Goal: Transaction & Acquisition: Subscribe to service/newsletter

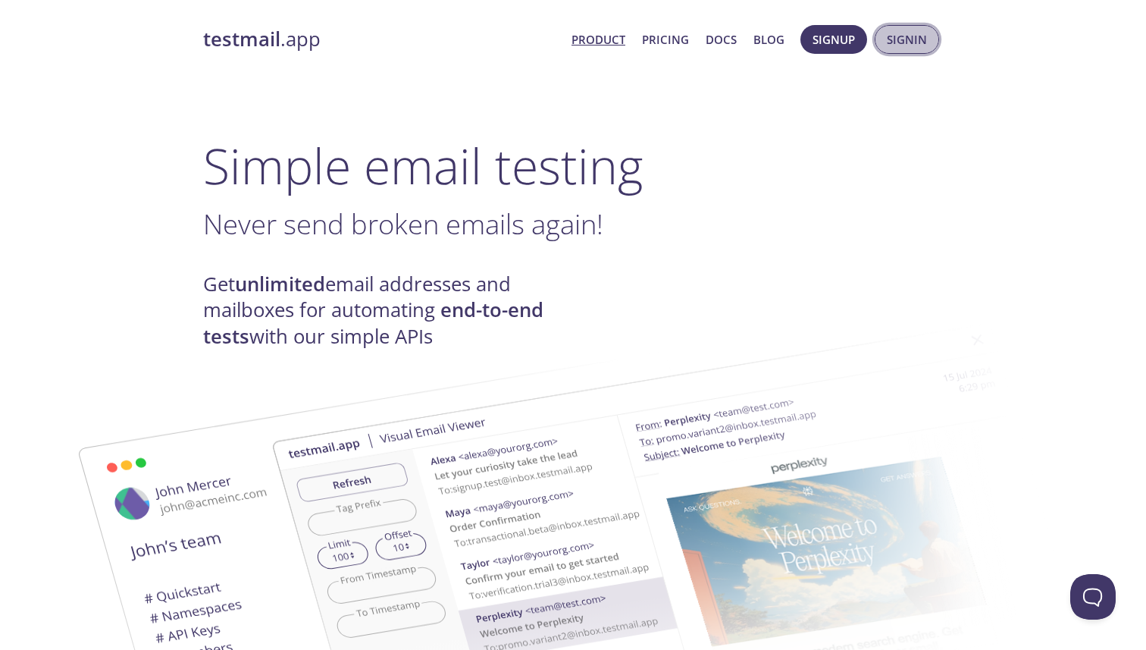
click at [900, 36] on span "Signin" at bounding box center [907, 40] width 40 height 20
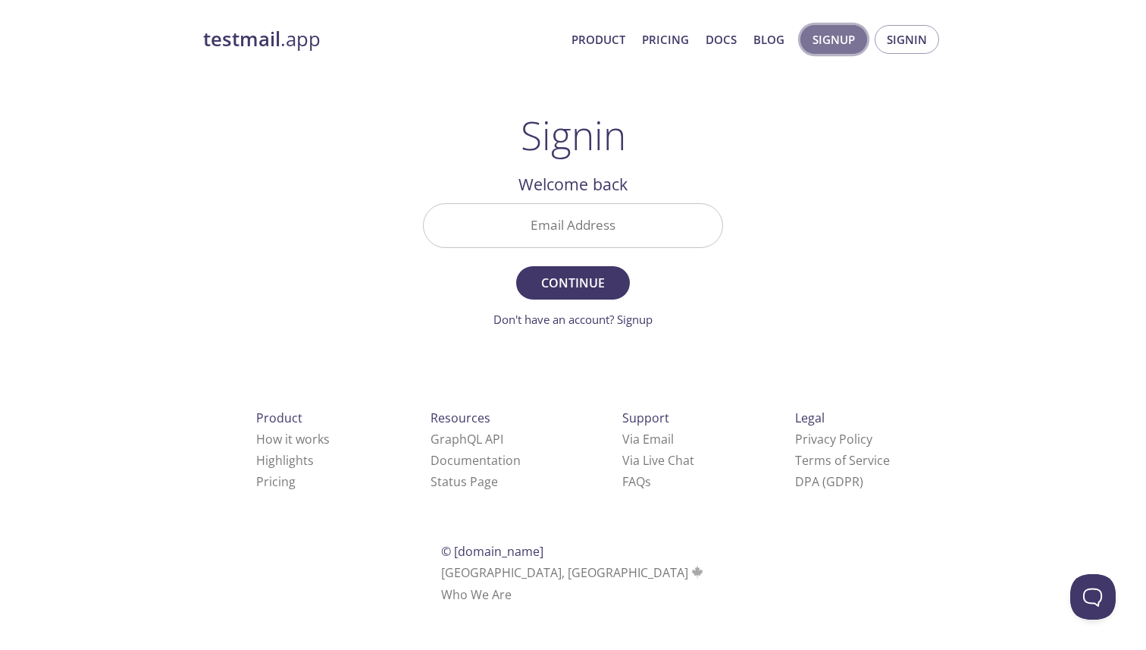
click at [850, 42] on span "Signup" at bounding box center [834, 40] width 42 height 20
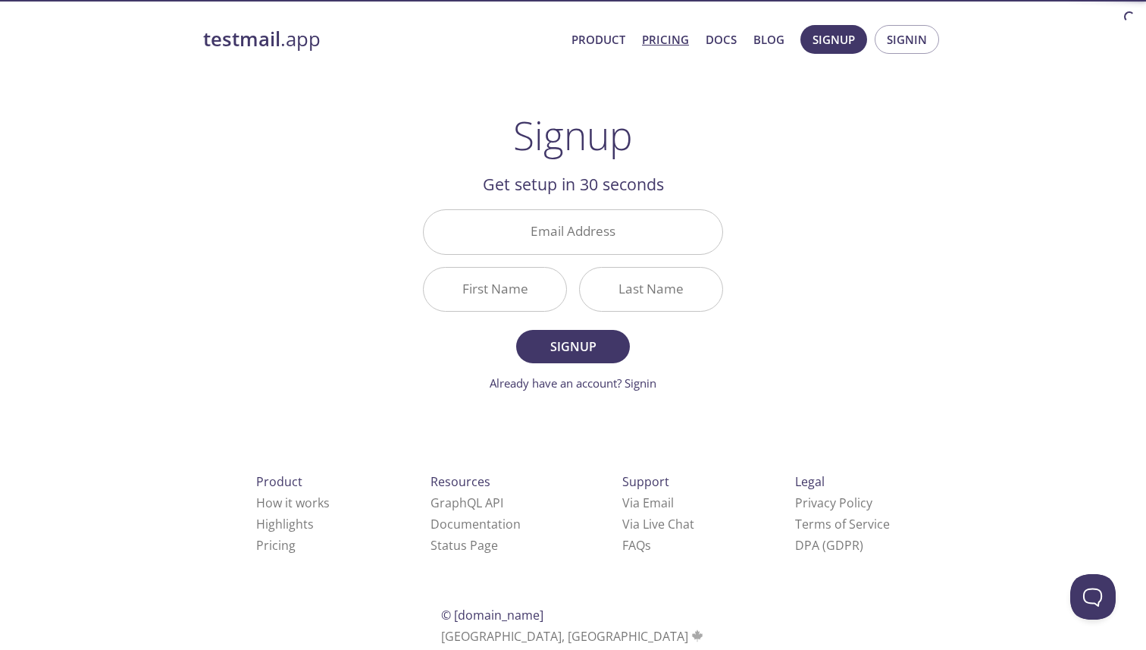
click at [665, 37] on link "Pricing" at bounding box center [665, 40] width 47 height 20
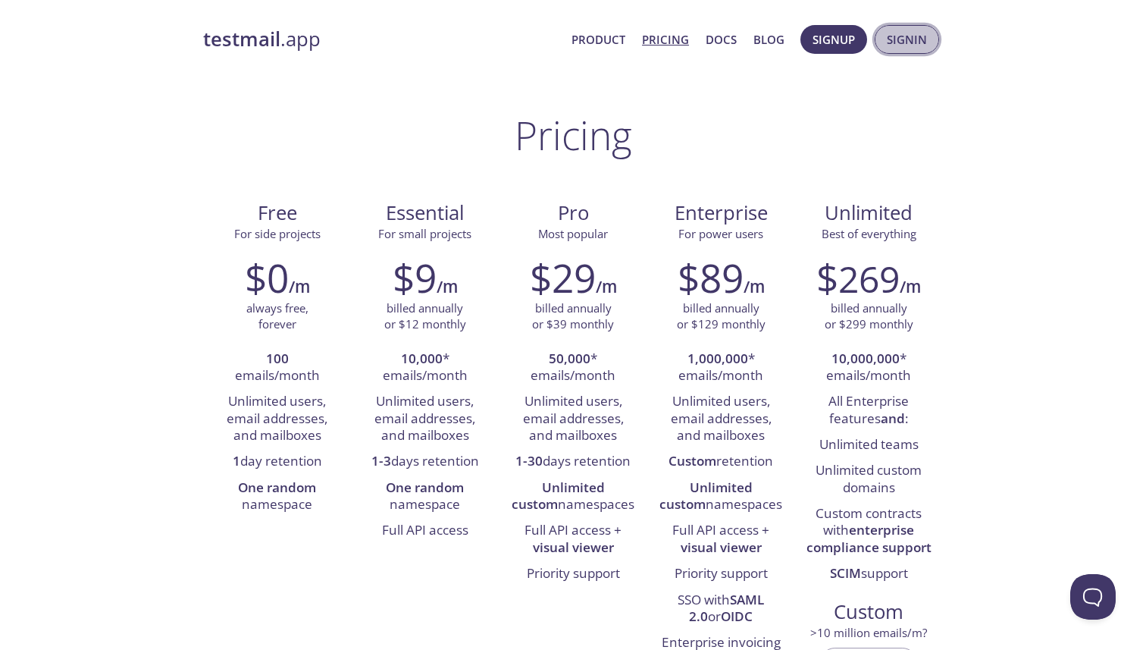
click at [916, 48] on span "Signin" at bounding box center [907, 40] width 40 height 20
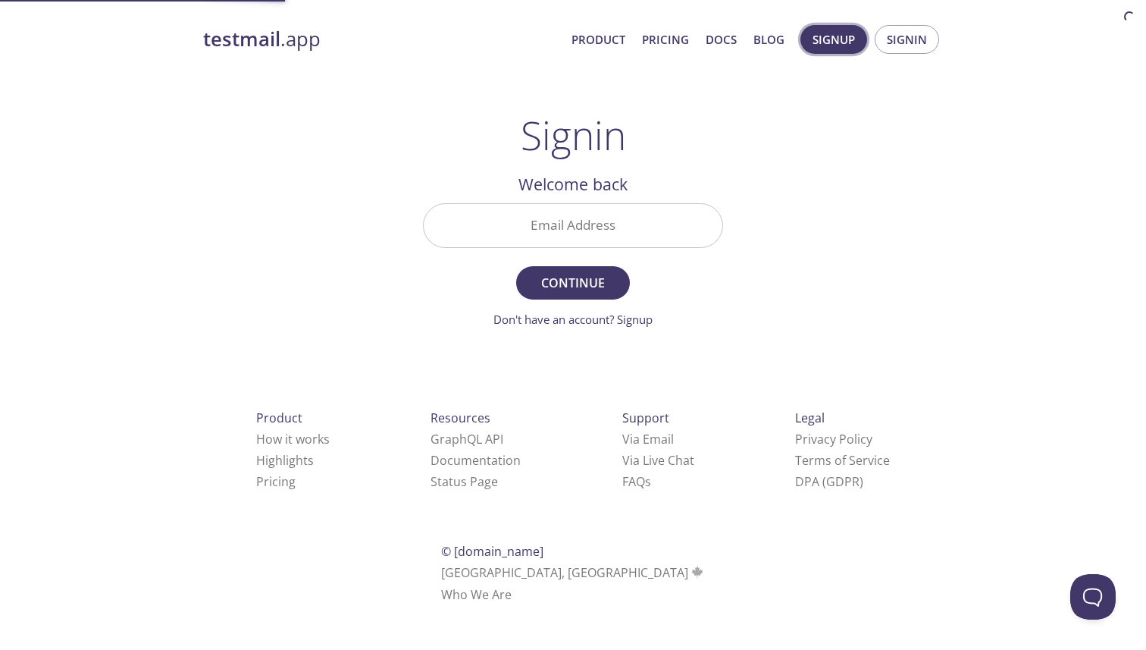
click at [816, 41] on span "Signup" at bounding box center [834, 40] width 42 height 20
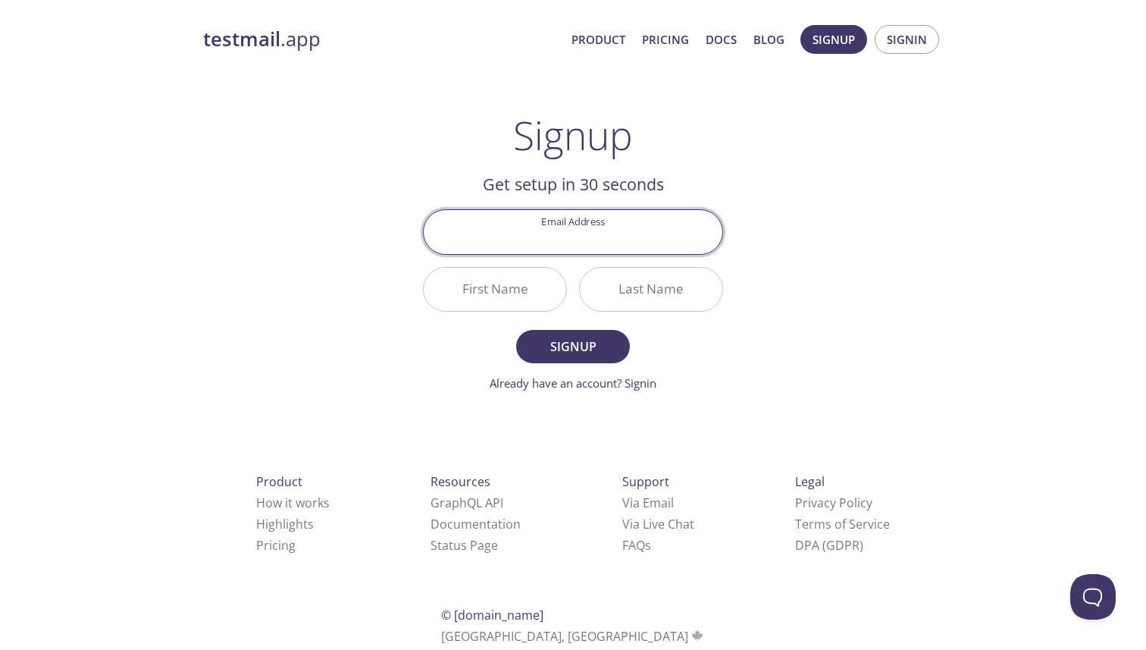
click at [616, 237] on input "Email Address" at bounding box center [573, 231] width 299 height 43
click at [823, 224] on div "testmail .app Product Pricing Docs Blog Signup Signin Signup Get setup in 30 se…" at bounding box center [573, 363] width 776 height 696
click at [634, 229] on input "Email Address" at bounding box center [573, 231] width 299 height 43
type input "[EMAIL_ADDRESS][DOMAIN_NAME]"
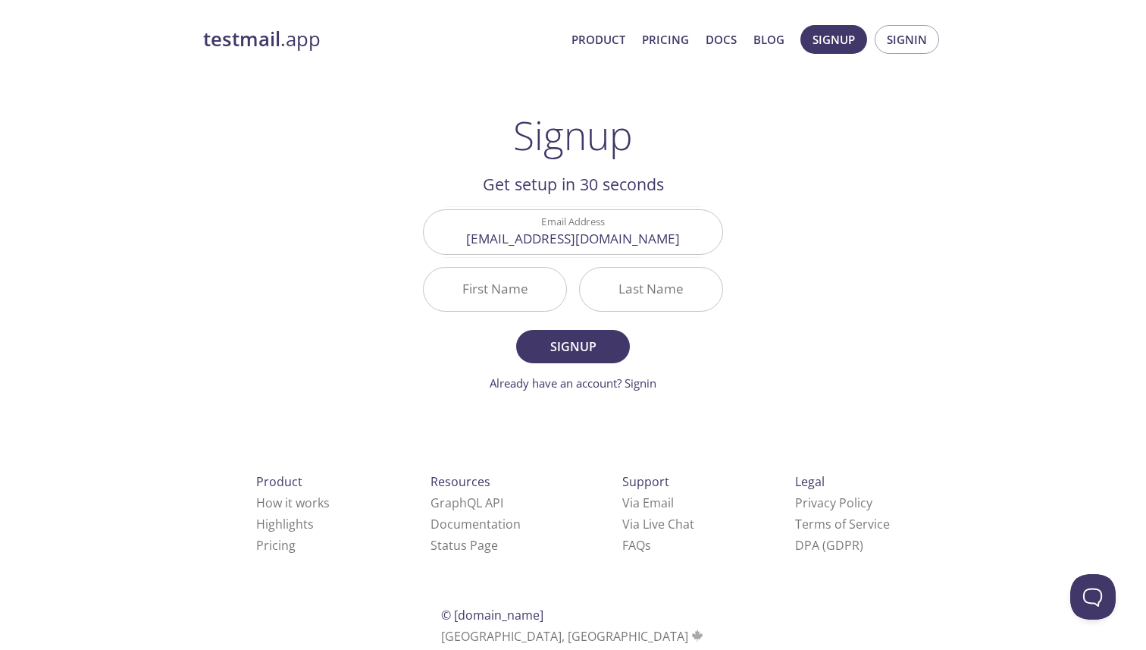
click at [885, 263] on div "testmail .app Product Pricing Docs Blog Signup Signin Signup Get setup in 30 se…" at bounding box center [573, 363] width 776 height 696
click at [520, 290] on input "First Name" at bounding box center [495, 289] width 142 height 43
type input "Bocereg"
type input "Yasmina"
click at [581, 349] on span "Signup" at bounding box center [573, 346] width 80 height 21
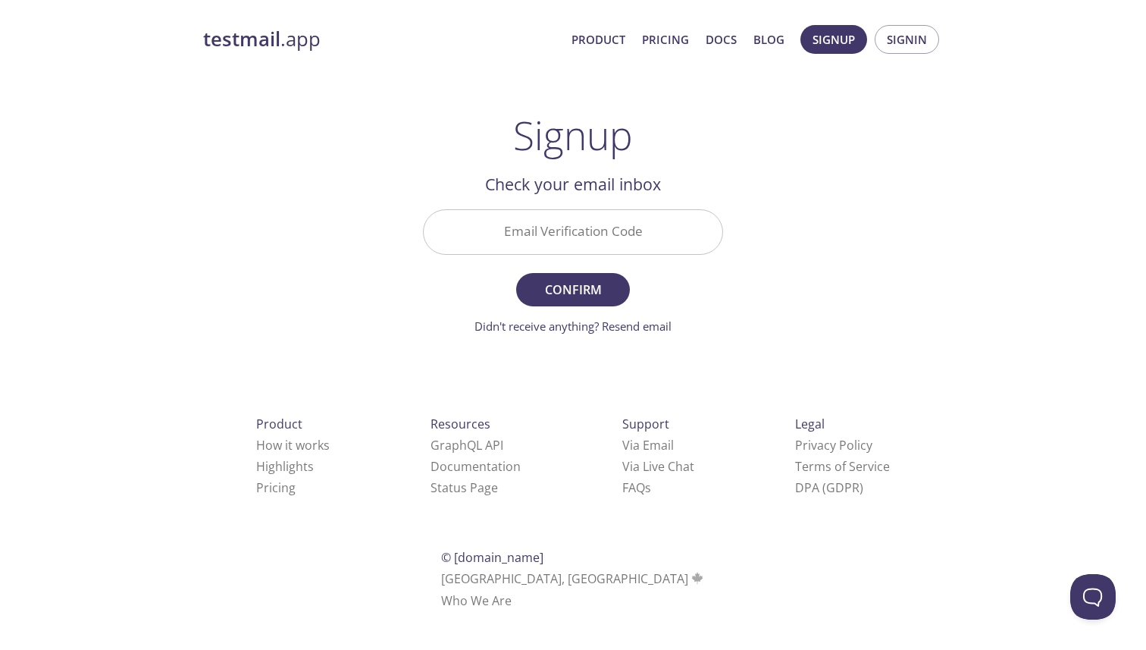
click at [524, 227] on input "Email Verification Code" at bounding box center [573, 231] width 299 height 43
paste input "QFBPR95"
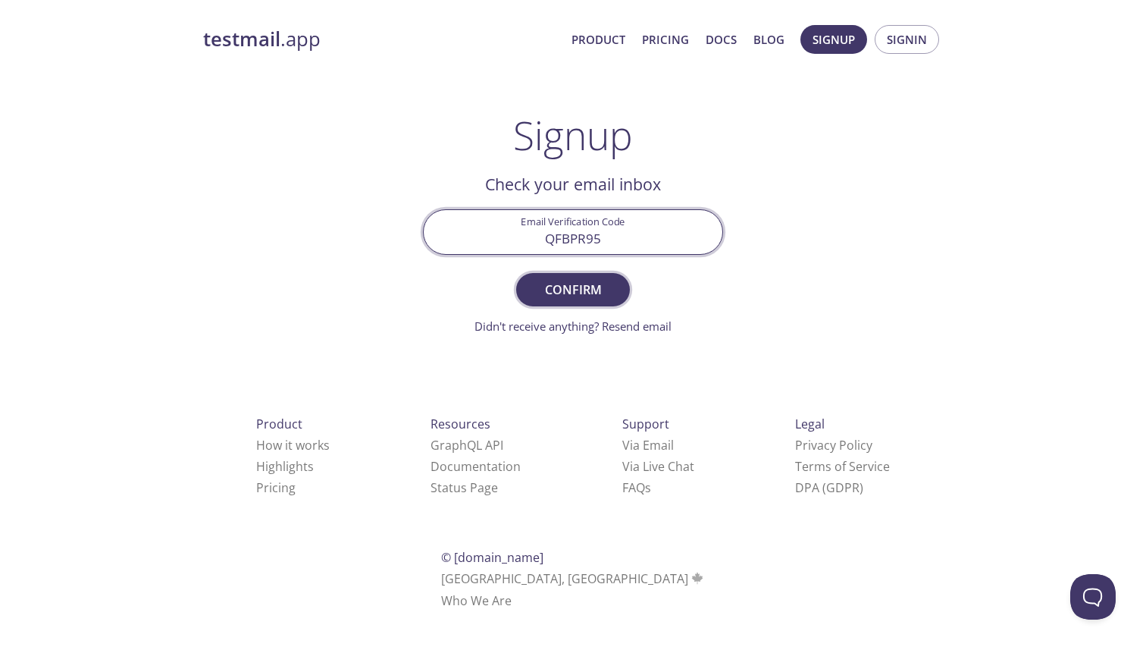
type input "QFBPR95"
click at [574, 299] on span "Confirm" at bounding box center [573, 289] width 80 height 21
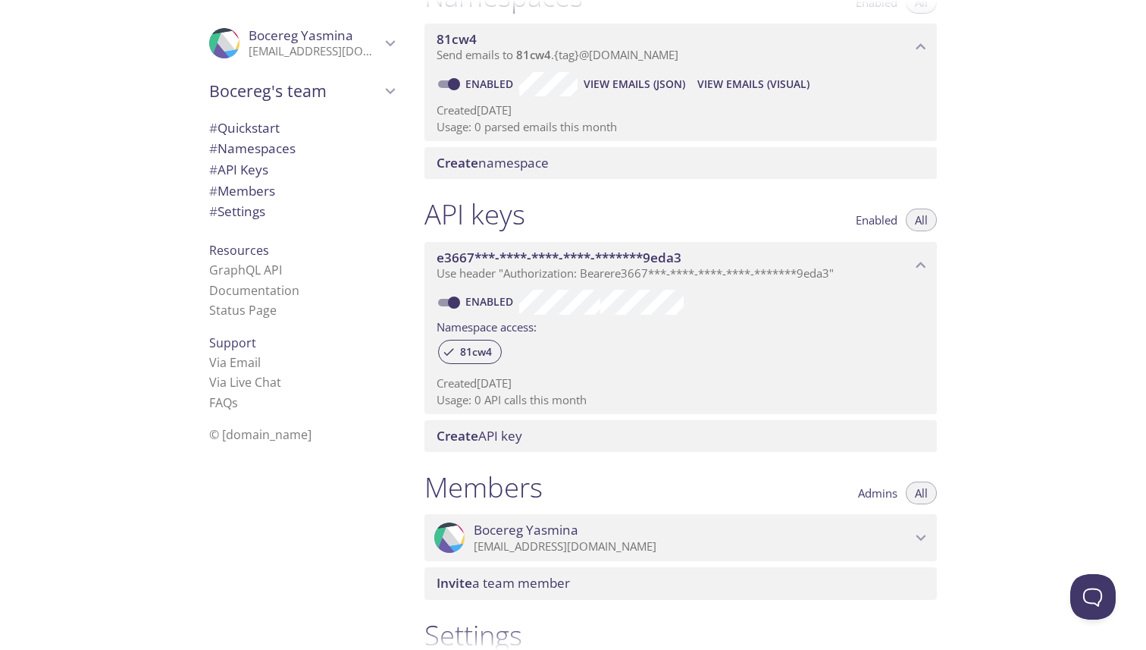
scroll to position [209, 0]
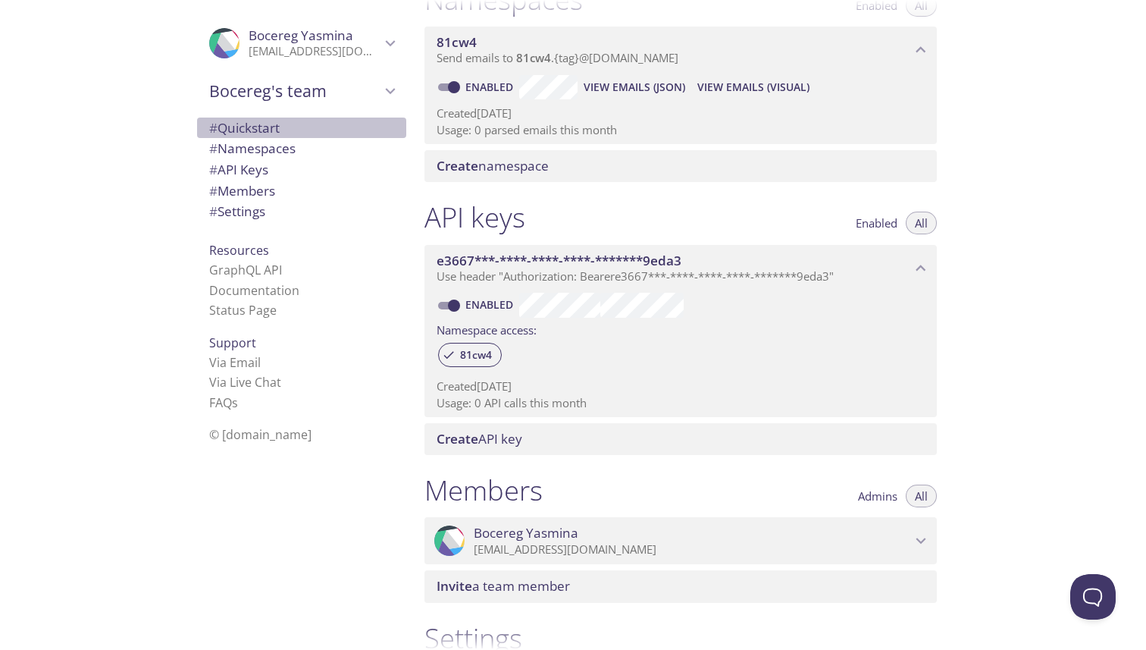
click at [277, 123] on span "# Quickstart" at bounding box center [244, 127] width 70 height 17
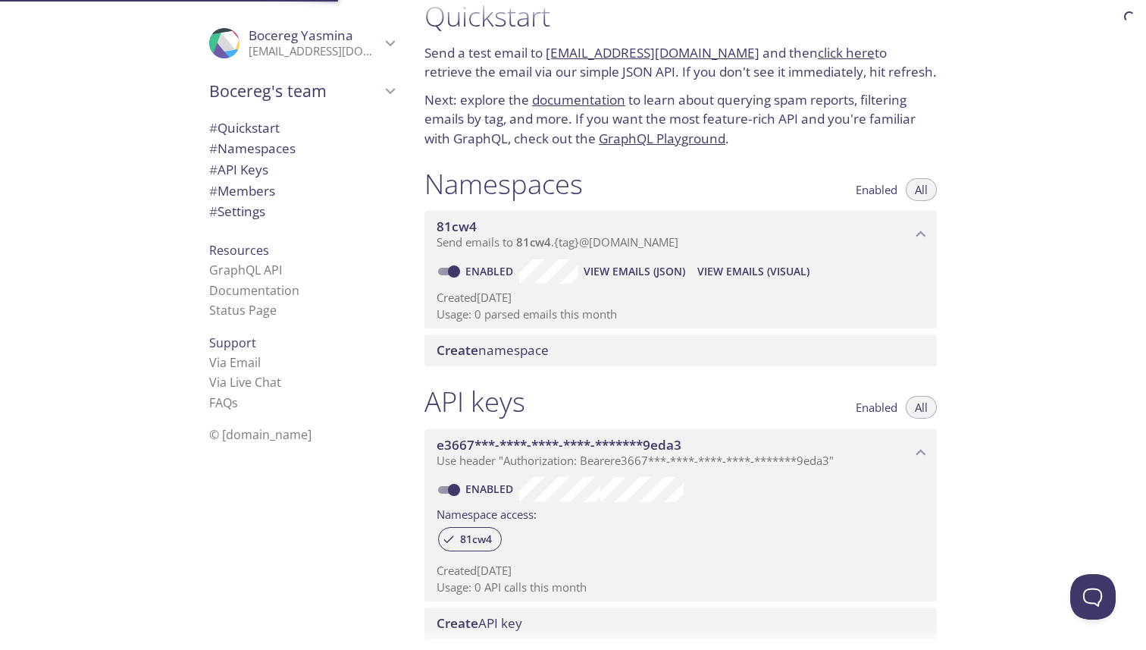
scroll to position [24, 0]
drag, startPoint x: 737, startPoint y: 56, endPoint x: 545, endPoint y: 60, distance: 191.8
click at [545, 60] on p "Send a test email to [EMAIL_ADDRESS][DOMAIN_NAME] and then click here to retrie…" at bounding box center [680, 63] width 512 height 39
copy p "[EMAIL_ADDRESS][DOMAIN_NAME]"
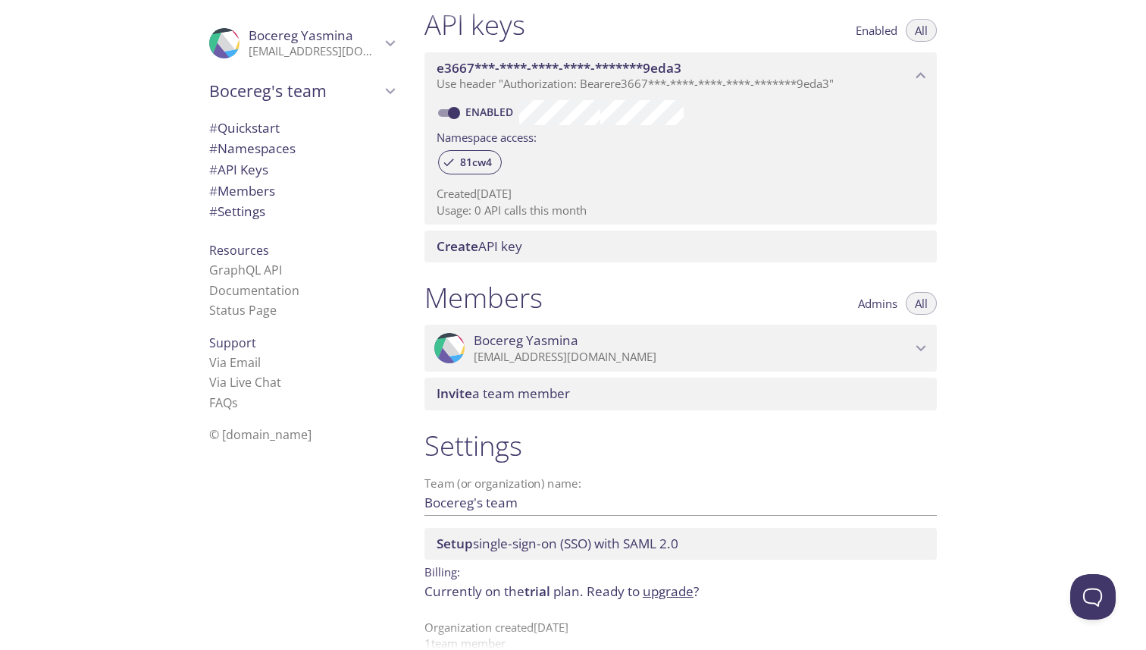
scroll to position [405, 0]
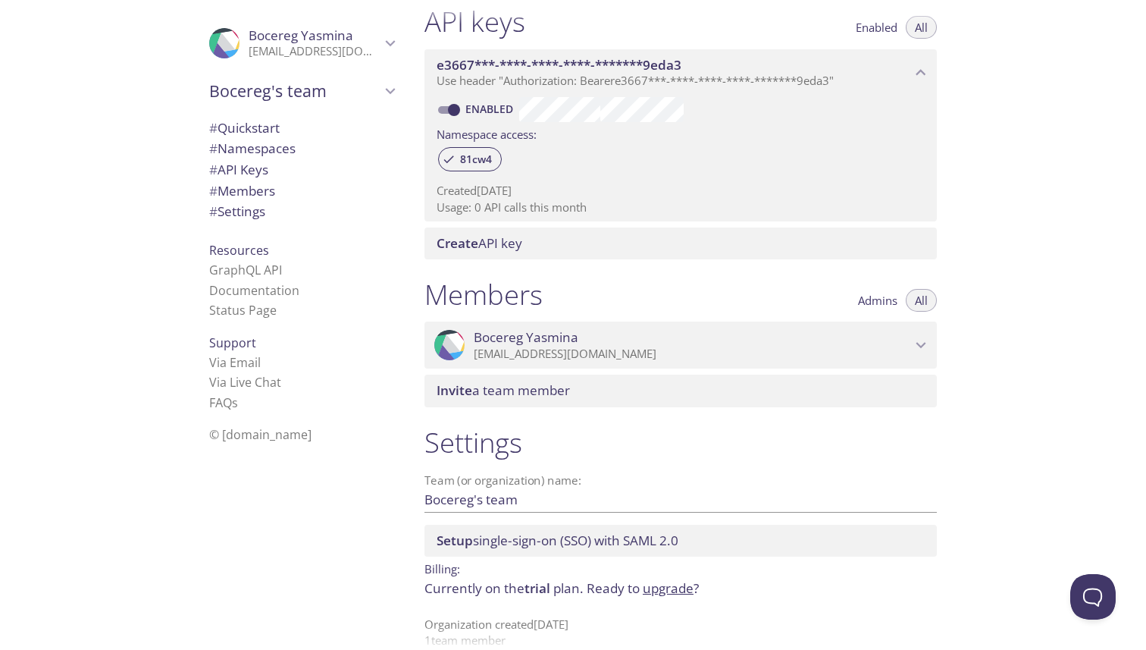
copy p "[EMAIL_ADDRESS][DOMAIN_NAME]"
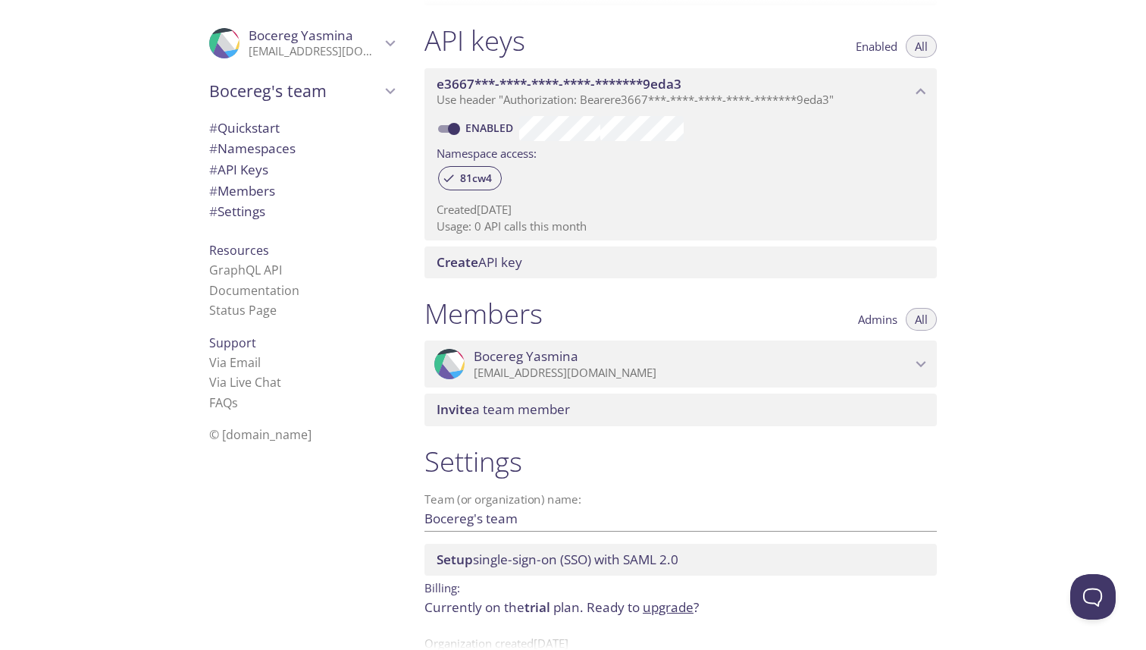
scroll to position [367, 0]
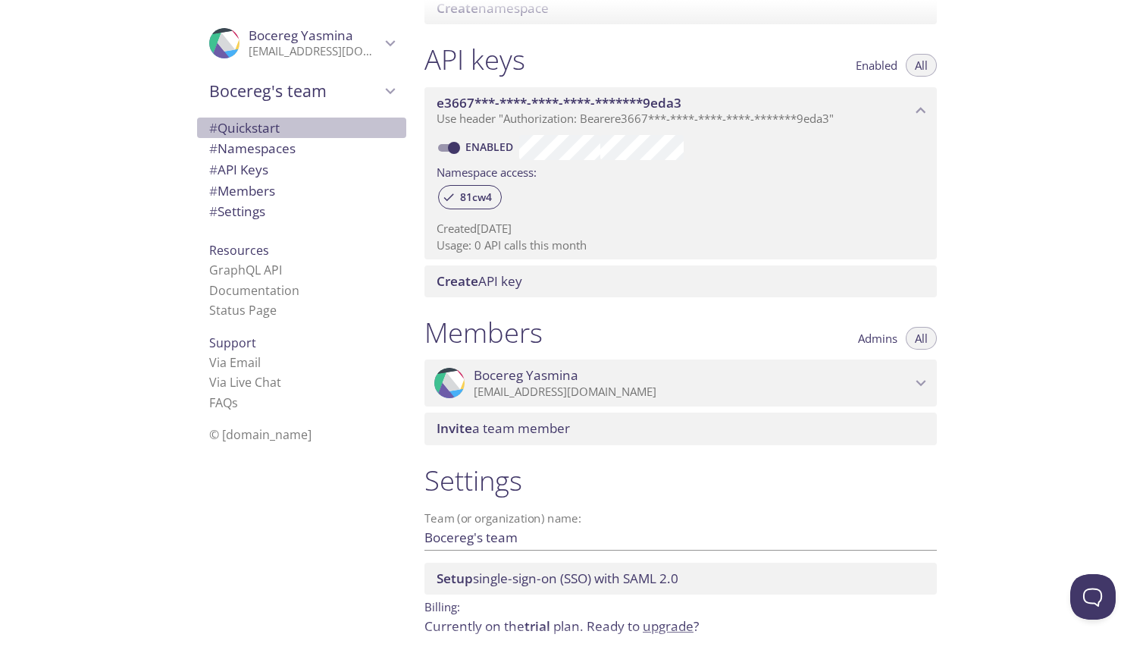
click at [301, 130] on span "# Quickstart" at bounding box center [301, 128] width 185 height 20
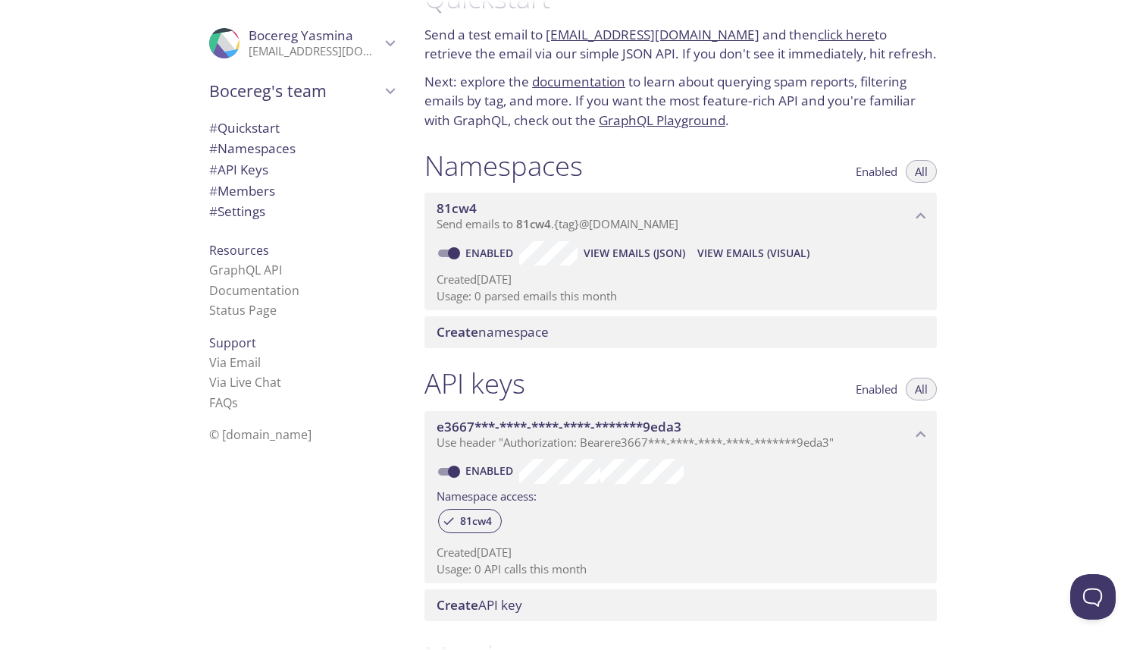
scroll to position [24, 0]
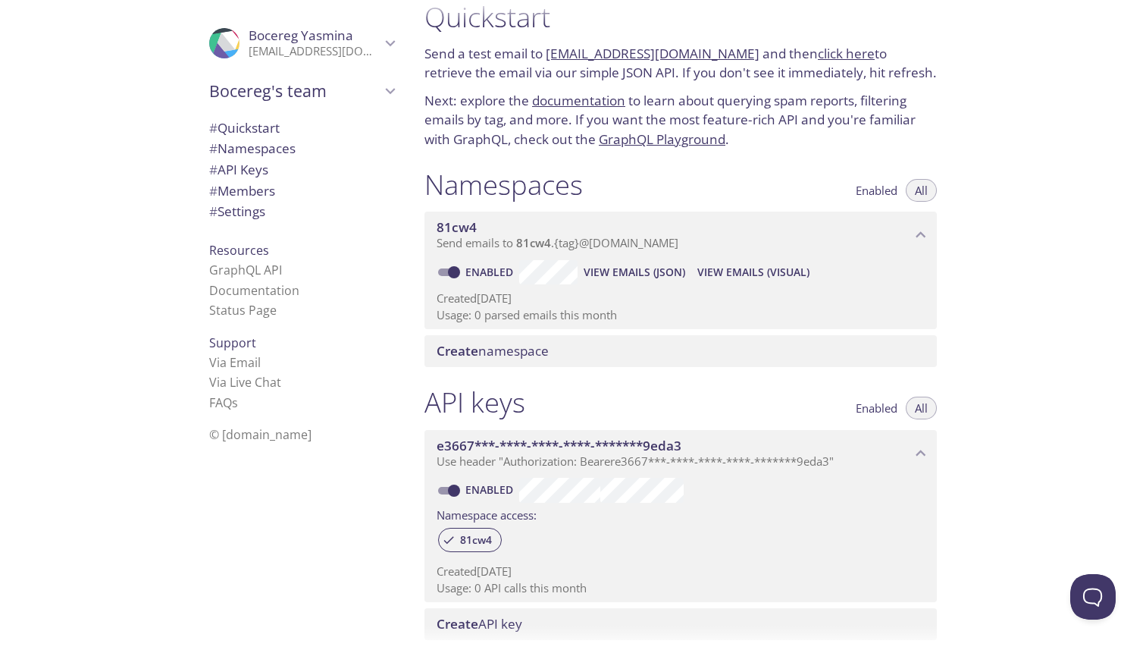
click at [638, 136] on link "GraphQL Playground" at bounding box center [662, 138] width 127 height 17
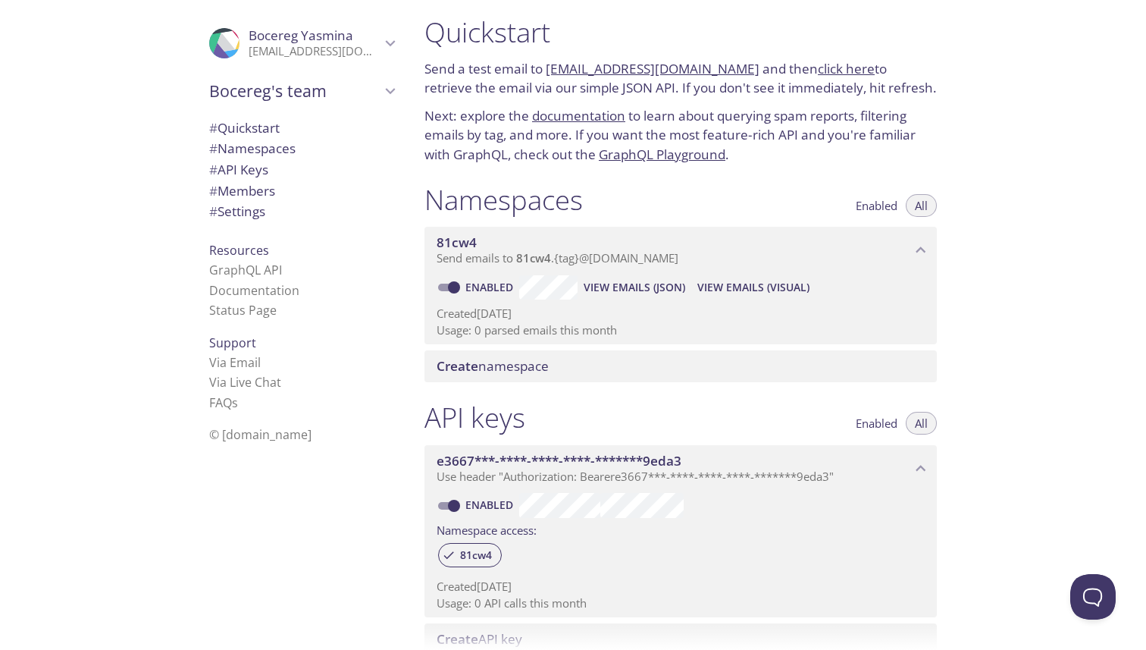
scroll to position [4, 0]
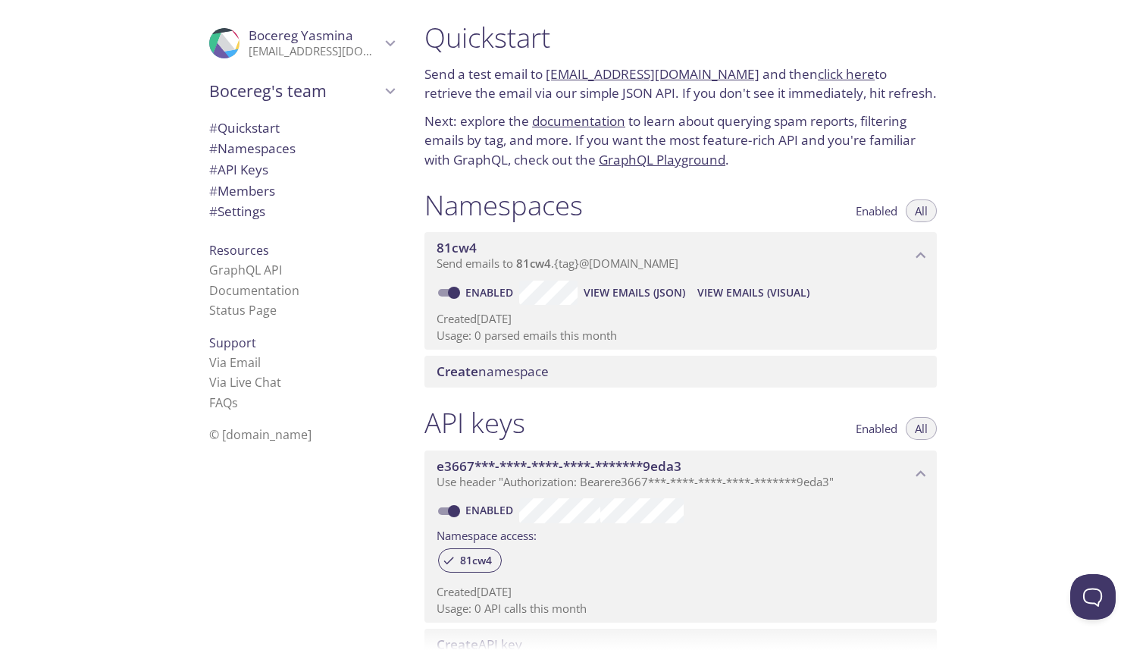
click at [566, 124] on link "documentation" at bounding box center [578, 120] width 93 height 17
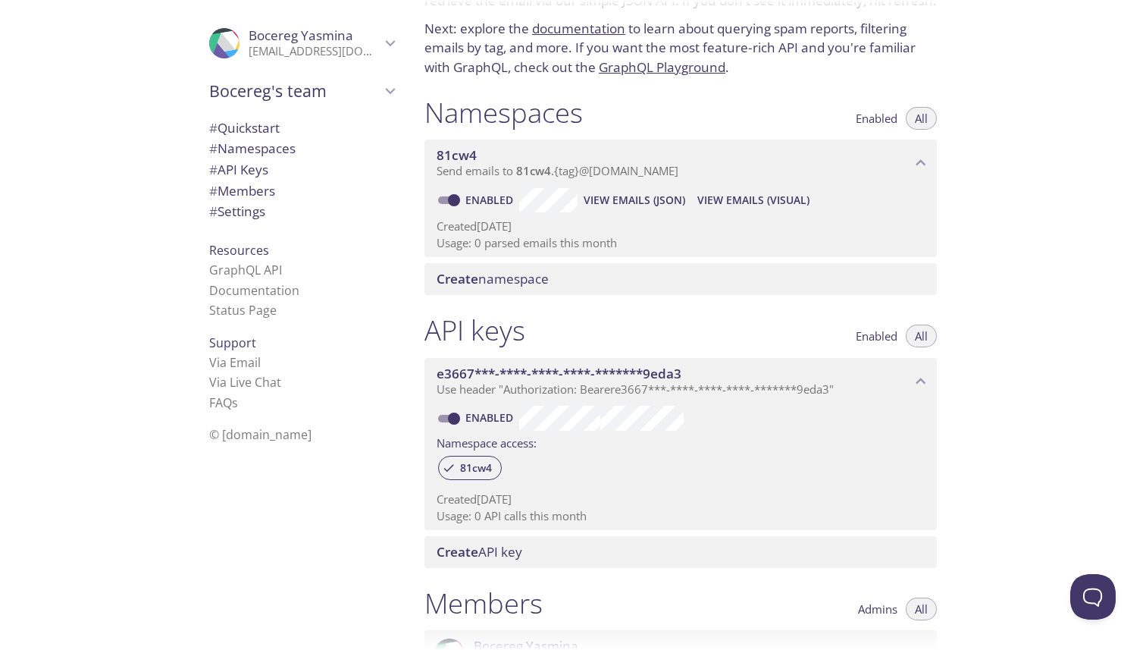
scroll to position [0, 0]
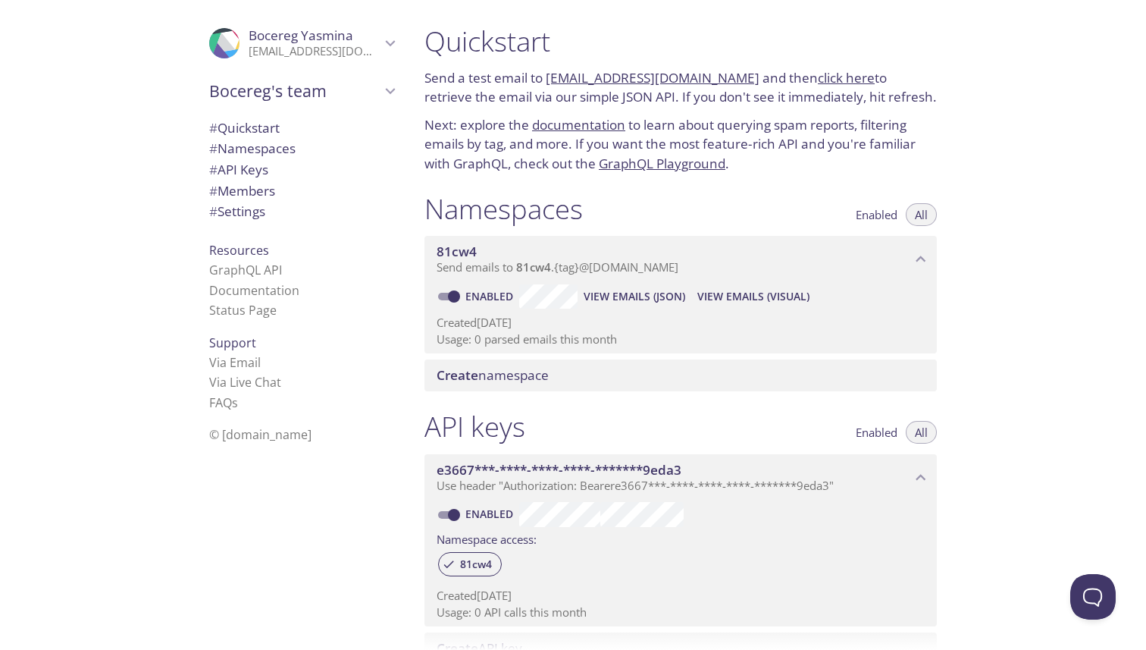
click at [637, 298] on span "View Emails (JSON)" at bounding box center [635, 296] width 102 height 18
click at [737, 301] on span "View Emails (Visual)" at bounding box center [753, 296] width 112 height 18
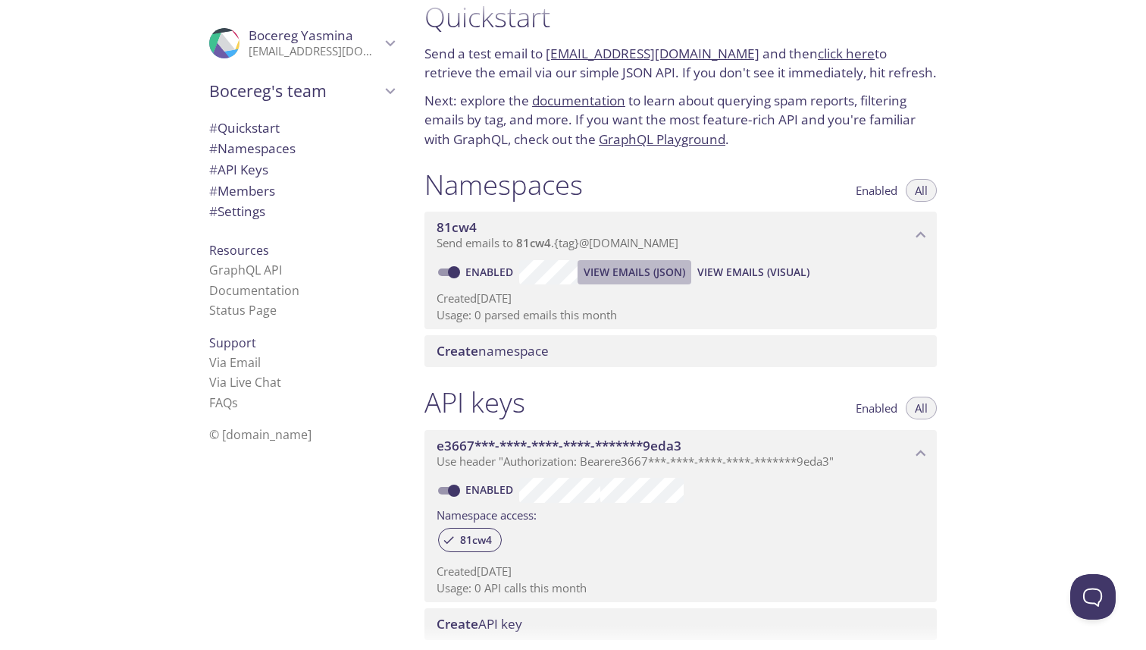
click at [631, 276] on span "View Emails (JSON)" at bounding box center [635, 272] width 102 height 18
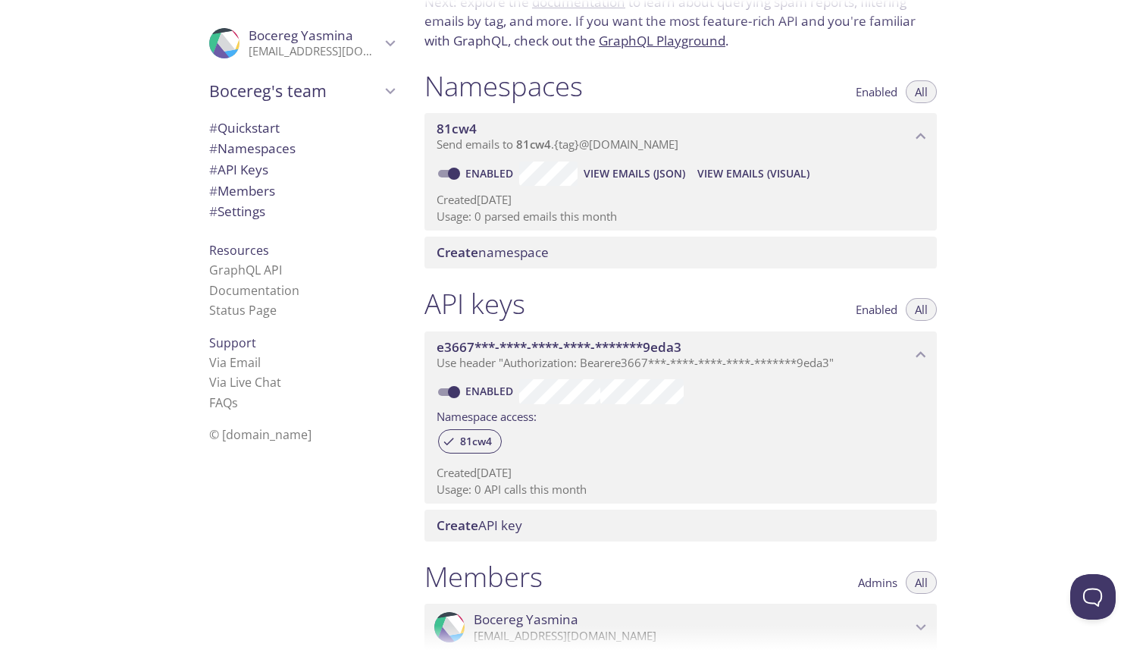
scroll to position [0, 0]
